Goal: Task Accomplishment & Management: Use online tool/utility

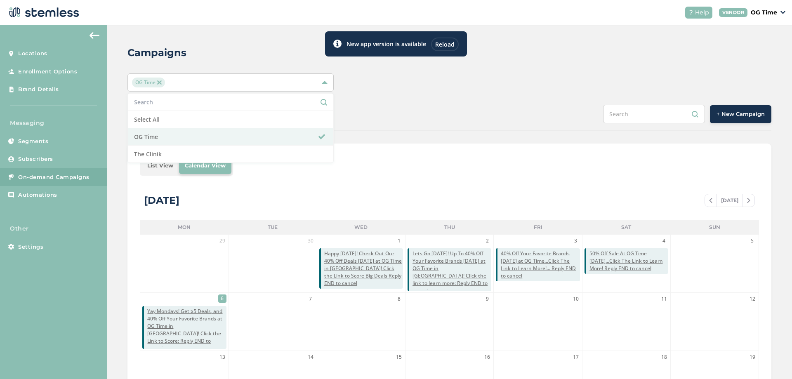
click at [415, 101] on div "Campaigns OG Time Select All OG Time The Clinik SCHEDULED COMPLETED + New Campa…" at bounding box center [449, 292] width 685 height 534
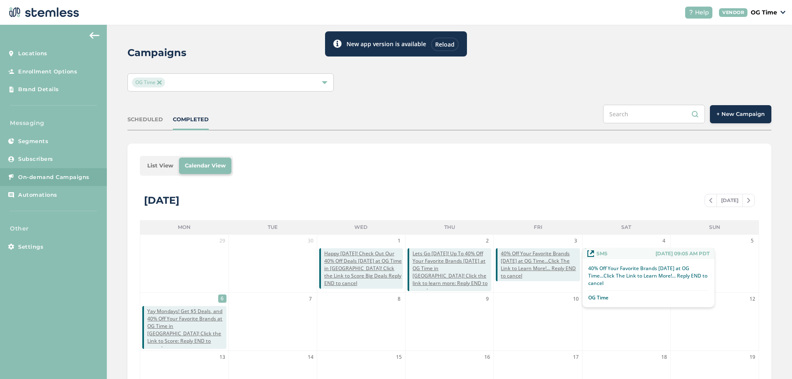
click at [545, 260] on span "40% Off Your Favorite Brands [DATE] at OG Time...Click The Link to Learn More!.…" at bounding box center [540, 265] width 79 height 30
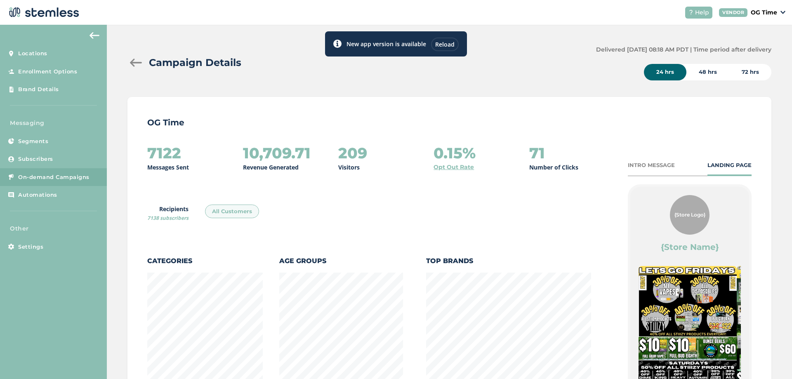
click at [133, 63] on div at bounding box center [135, 63] width 17 height 8
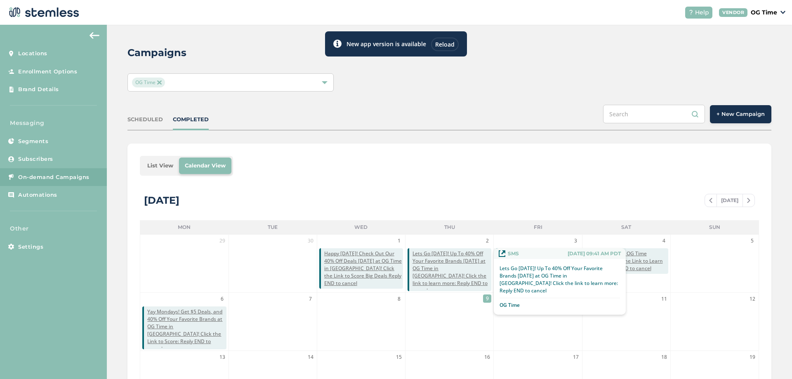
click at [452, 271] on span "Lets Go [DATE]! Up To 40% Off Your Favorite Brands [DATE] at OG Time in [GEOGRA…" at bounding box center [452, 272] width 79 height 45
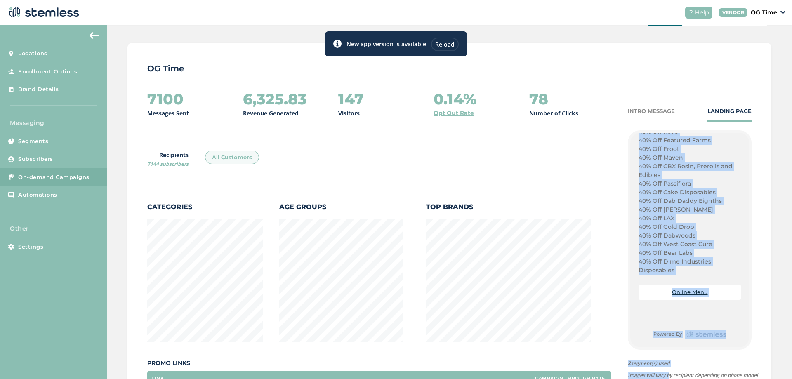
scroll to position [66, 0]
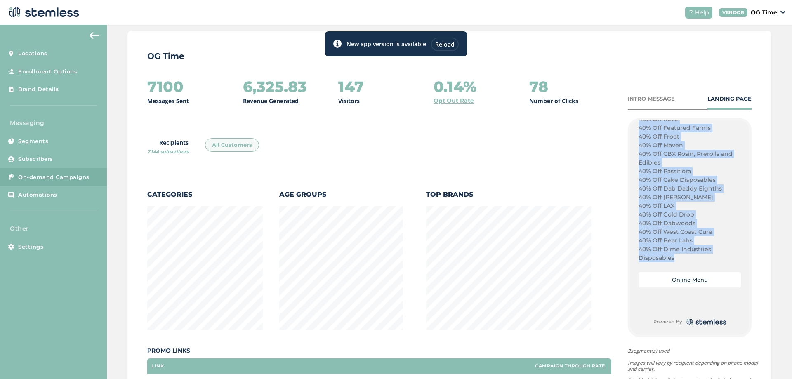
drag, startPoint x: 635, startPoint y: 259, endPoint x: 671, endPoint y: 259, distance: 35.9
copy div "Dodgers Advance, Lets Go! Ounce Deals: Smoakland: $35 plus tax Stiiizy White My…"
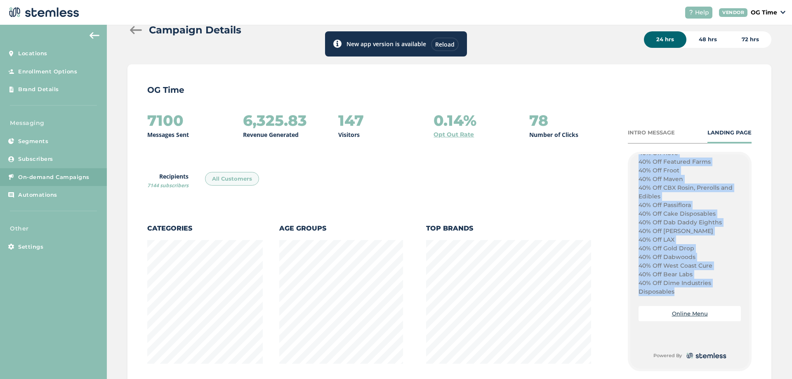
scroll to position [0, 0]
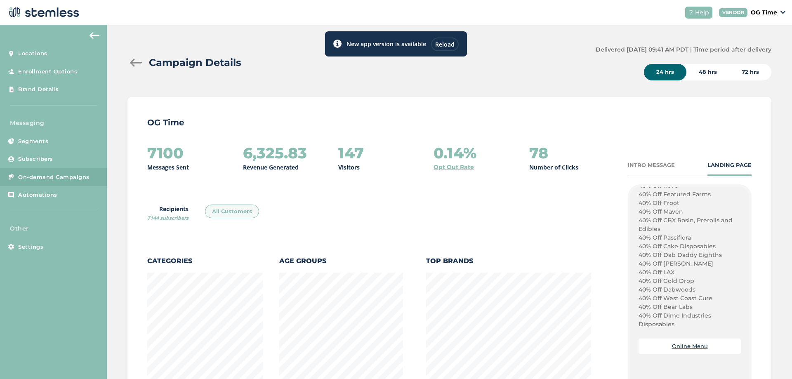
click at [137, 64] on div at bounding box center [135, 63] width 17 height 8
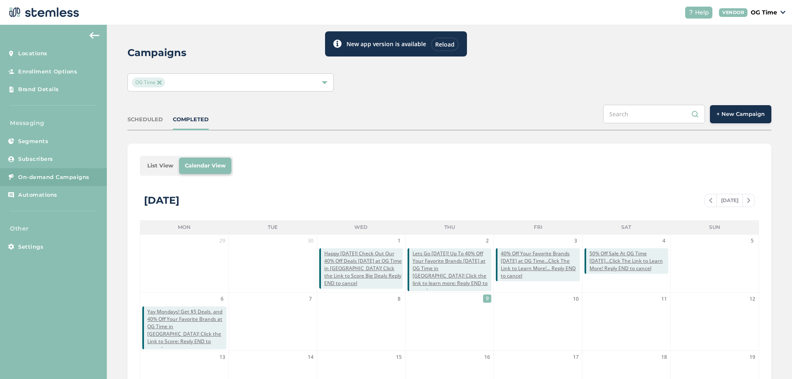
click at [743, 114] on span "+ New Campaign" at bounding box center [741, 114] width 48 height 8
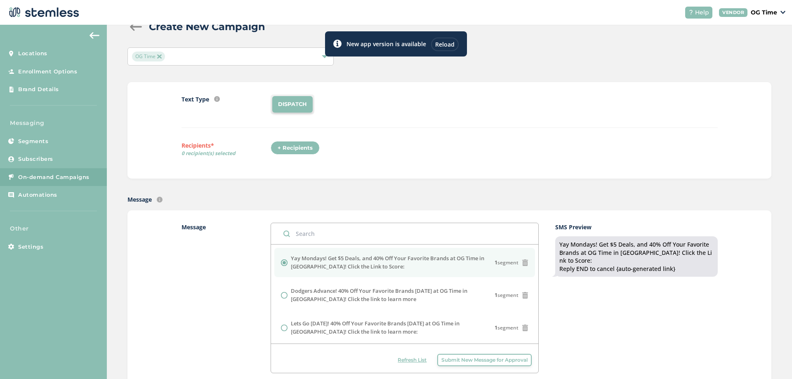
scroll to position [83, 0]
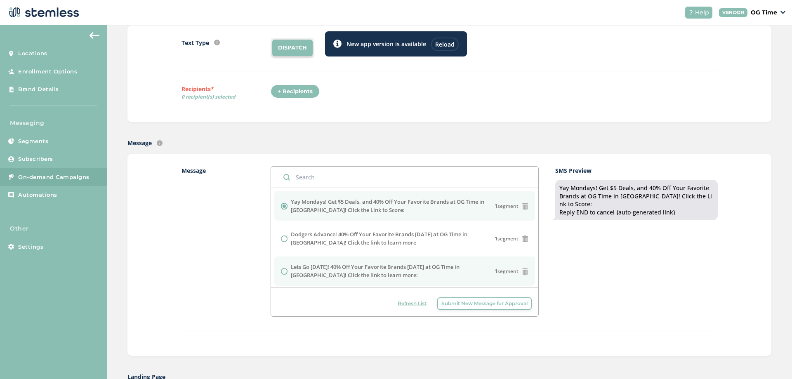
click at [382, 269] on label "Lets Go [DATE]! 40% Off Your Favorite Brands [DATE] at OG Time in [GEOGRAPHIC_D…" at bounding box center [393, 271] width 204 height 16
radio input "false"
radio input "true"
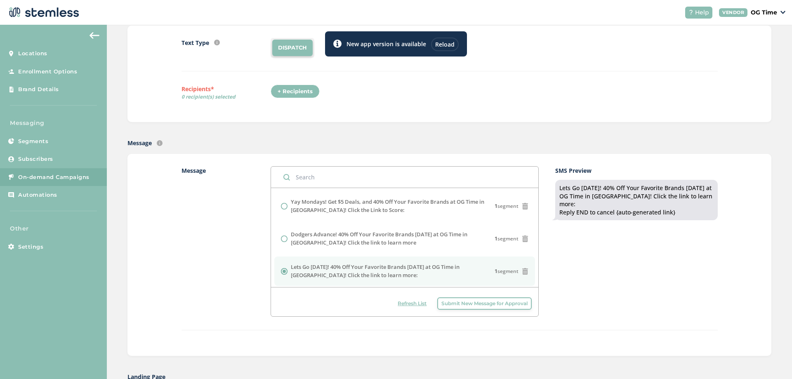
click at [298, 90] on div "+ Recipients" at bounding box center [295, 92] width 49 height 14
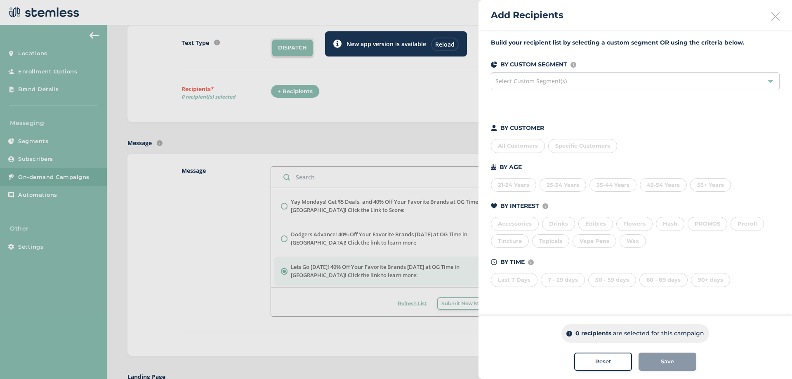
click at [512, 145] on div "All Customers" at bounding box center [518, 146] width 54 height 14
click at [675, 360] on div "Save" at bounding box center [667, 362] width 45 height 8
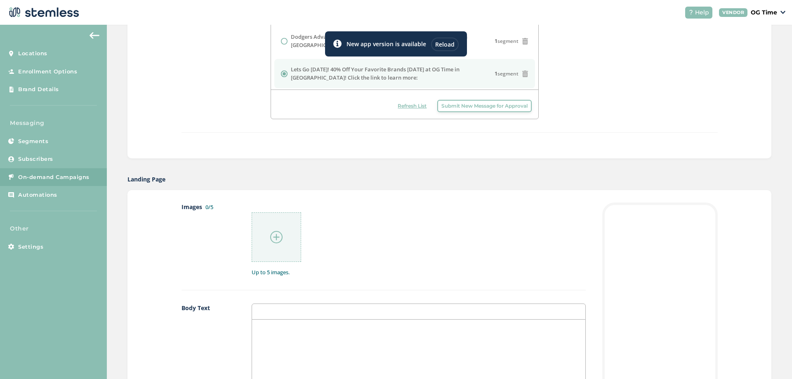
scroll to position [330, 0]
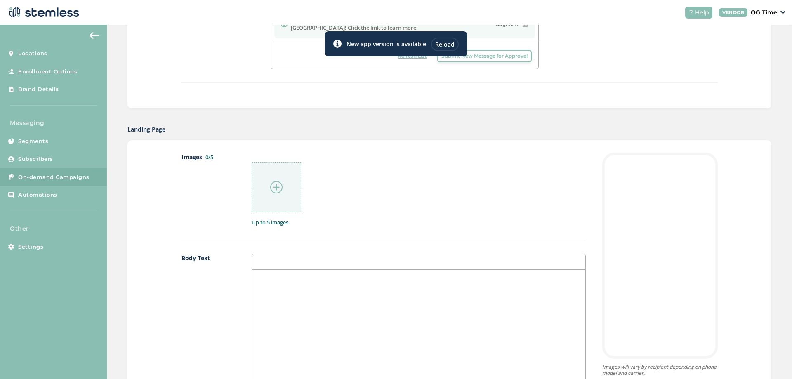
click at [268, 279] on p at bounding box center [418, 278] width 321 height 7
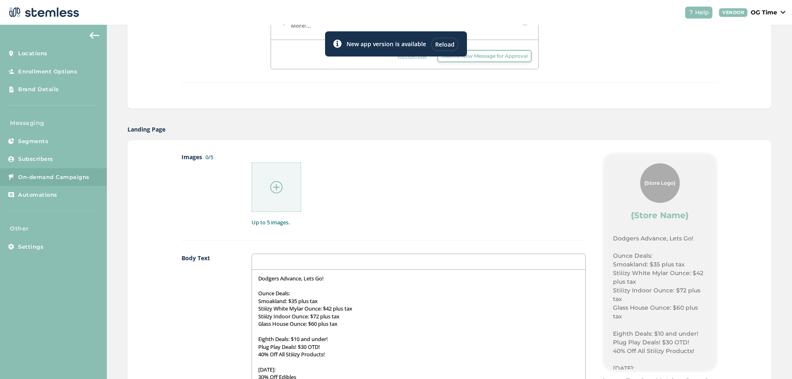
scroll to position [0, 0]
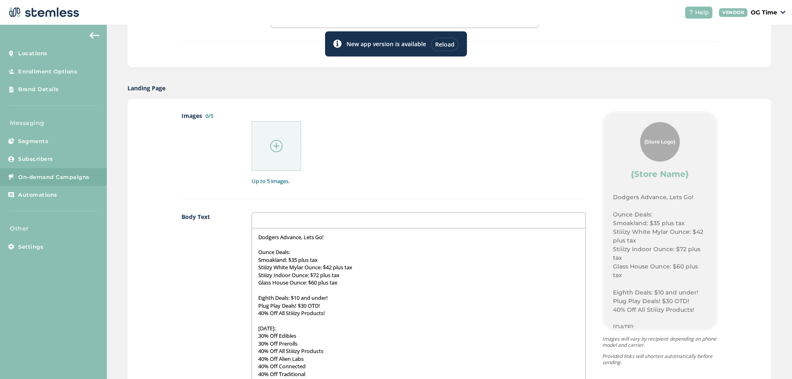
click at [314, 253] on p "Ounce Deals:" at bounding box center [418, 251] width 321 height 7
drag, startPoint x: 327, startPoint y: 238, endPoint x: 257, endPoint y: 238, distance: 69.7
click at [258, 238] on p "Dodgers Advance, Lets Go!" at bounding box center [418, 236] width 321 height 7
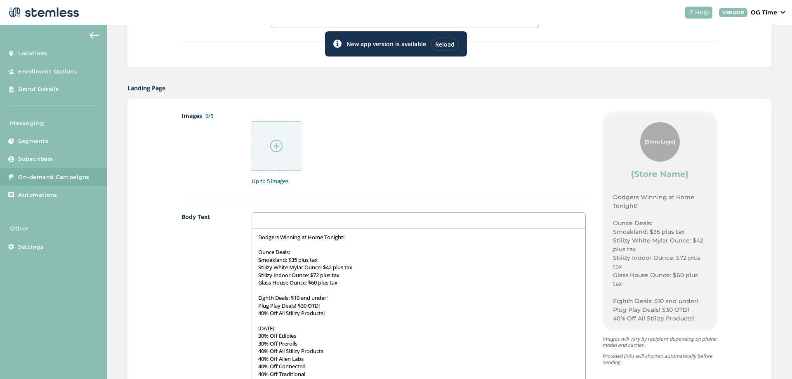
click at [272, 145] on img at bounding box center [276, 146] width 12 height 12
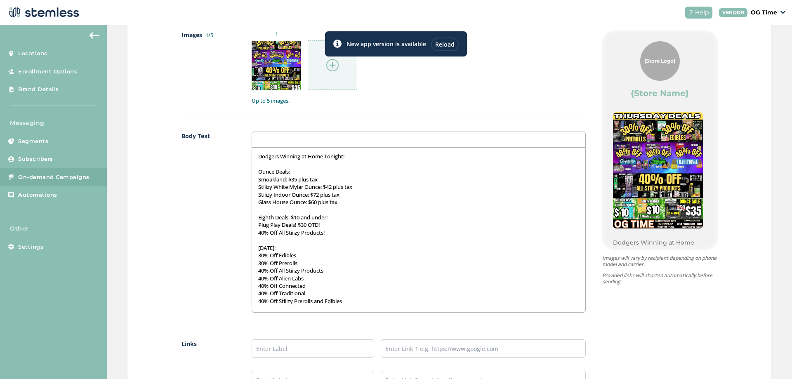
scroll to position [454, 0]
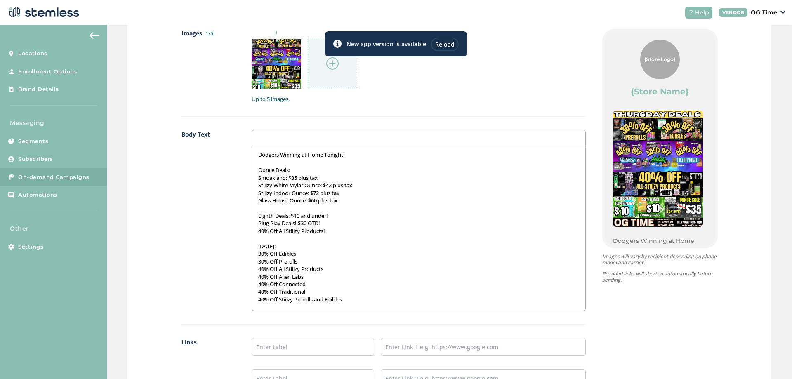
click at [328, 62] on img at bounding box center [332, 63] width 12 height 12
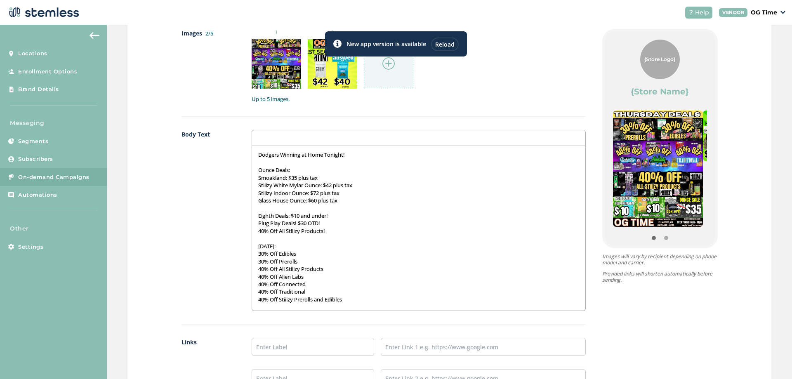
click at [386, 66] on img at bounding box center [388, 63] width 12 height 12
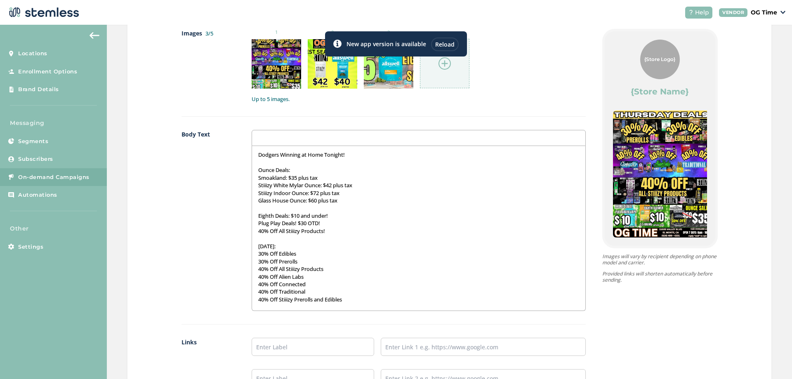
click at [439, 66] on img at bounding box center [445, 63] width 12 height 12
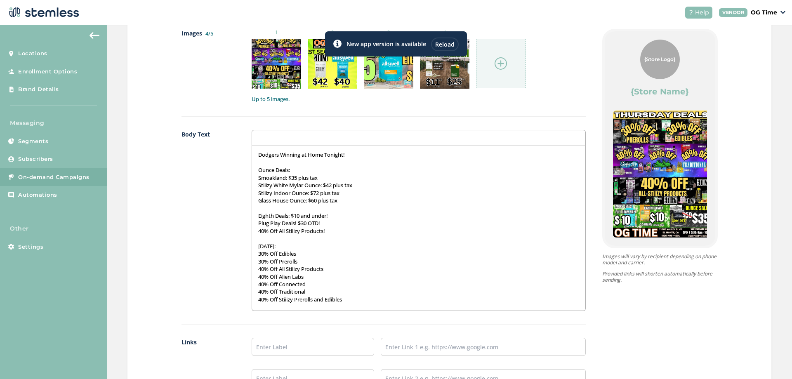
click at [495, 62] on img at bounding box center [501, 63] width 12 height 12
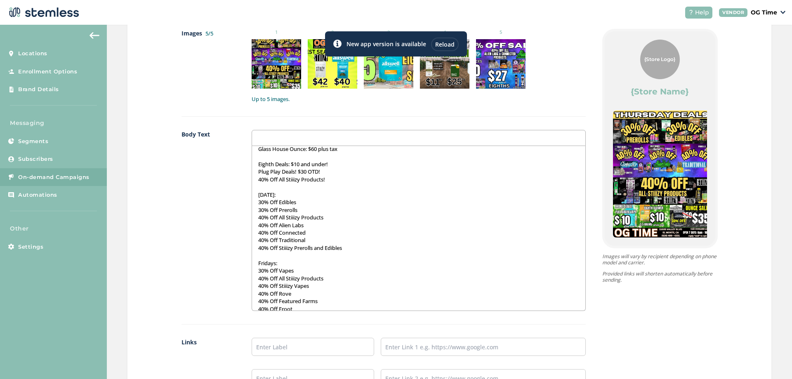
scroll to position [124, 0]
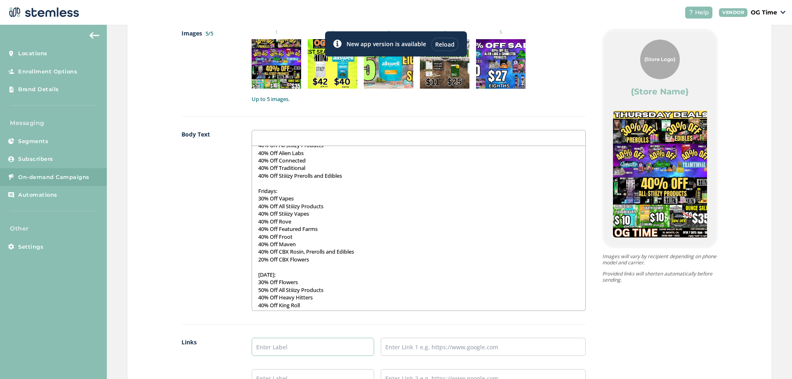
click at [285, 340] on input "text" at bounding box center [313, 347] width 123 height 18
type input "Online Menu"
click at [419, 345] on input "text" at bounding box center [483, 347] width 205 height 18
type input "[URL][DOMAIN_NAME]"
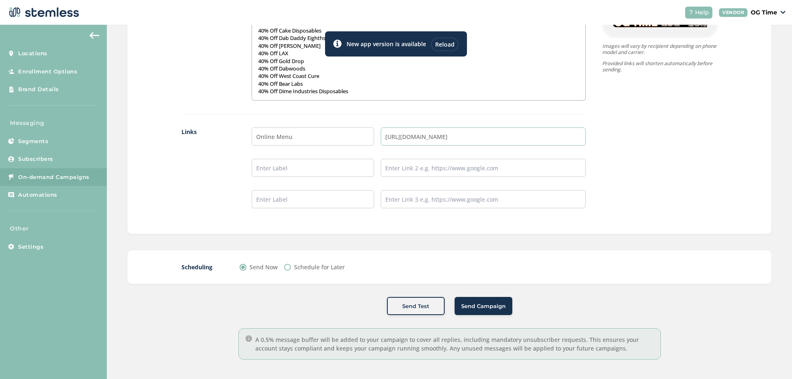
scroll to position [665, 0]
click at [471, 303] on span "Send Campaign" at bounding box center [483, 305] width 45 height 8
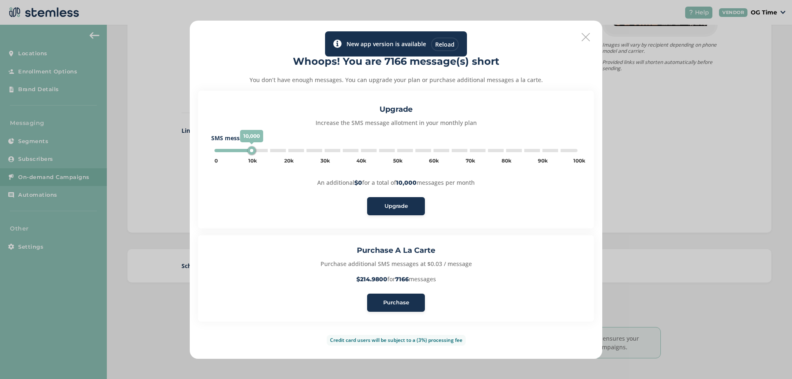
click at [396, 303] on span "Purchase" at bounding box center [396, 303] width 26 height 8
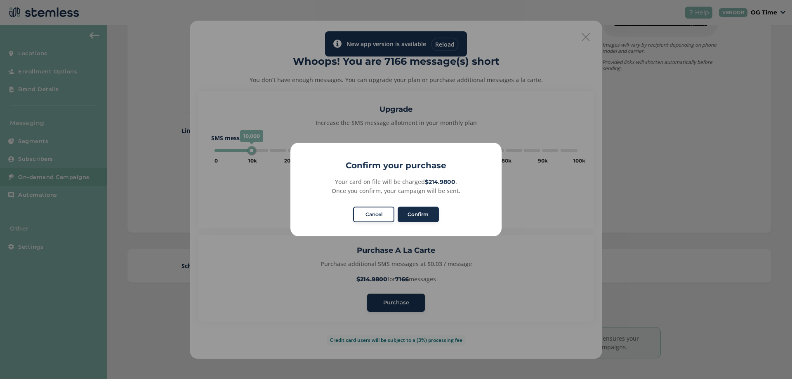
click at [412, 217] on button "Confirm" at bounding box center [418, 215] width 41 height 16
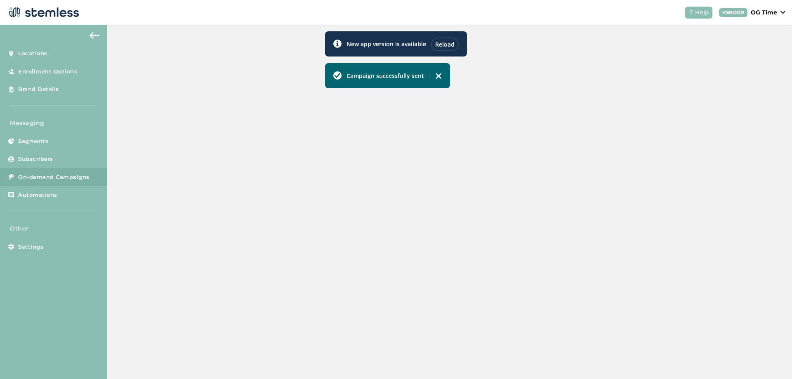
scroll to position [179, 0]
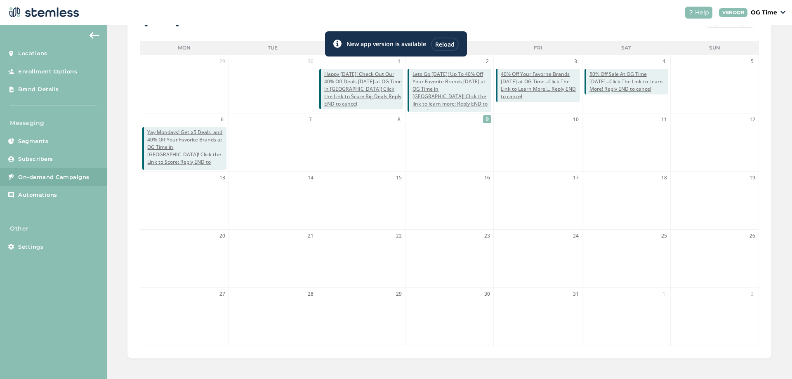
click at [515, 12] on header "Help VENDOR OG Time" at bounding box center [396, 12] width 792 height 25
